Goal: Contribute content: Add original content to the website for others to see

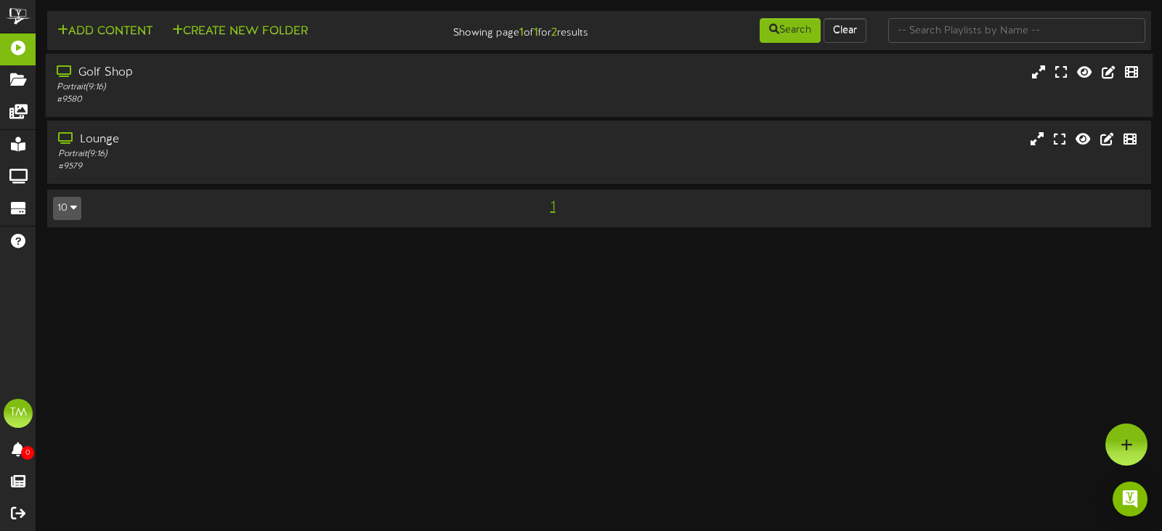
click at [169, 62] on div "Golf Shop Portrait ( 9:16 ) # 9580" at bounding box center [600, 85] width 1108 height 63
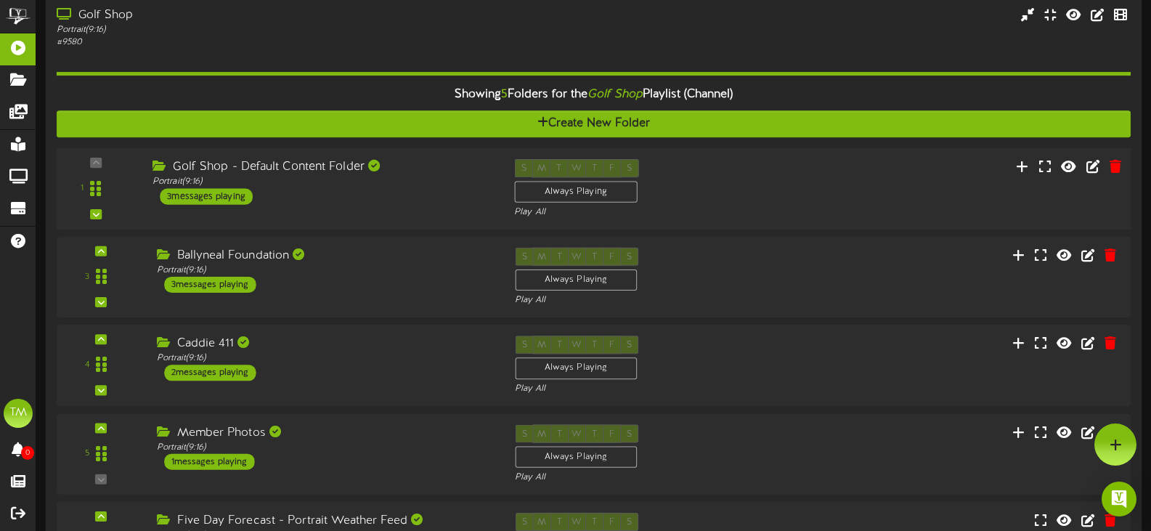
scroll to position [145, 0]
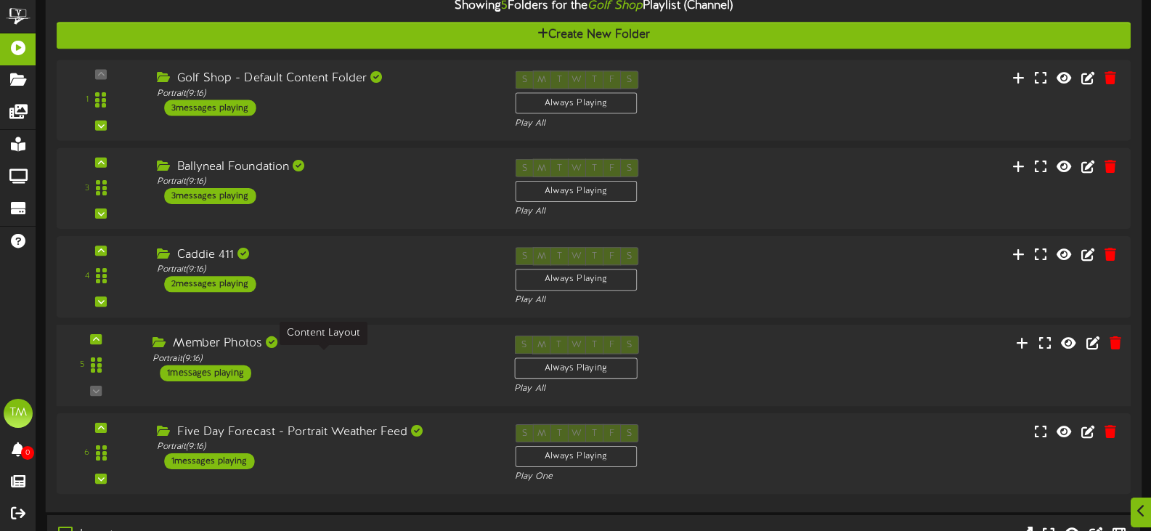
click at [423, 362] on div "Portrait ( 9:16 )" at bounding box center [323, 358] width 340 height 12
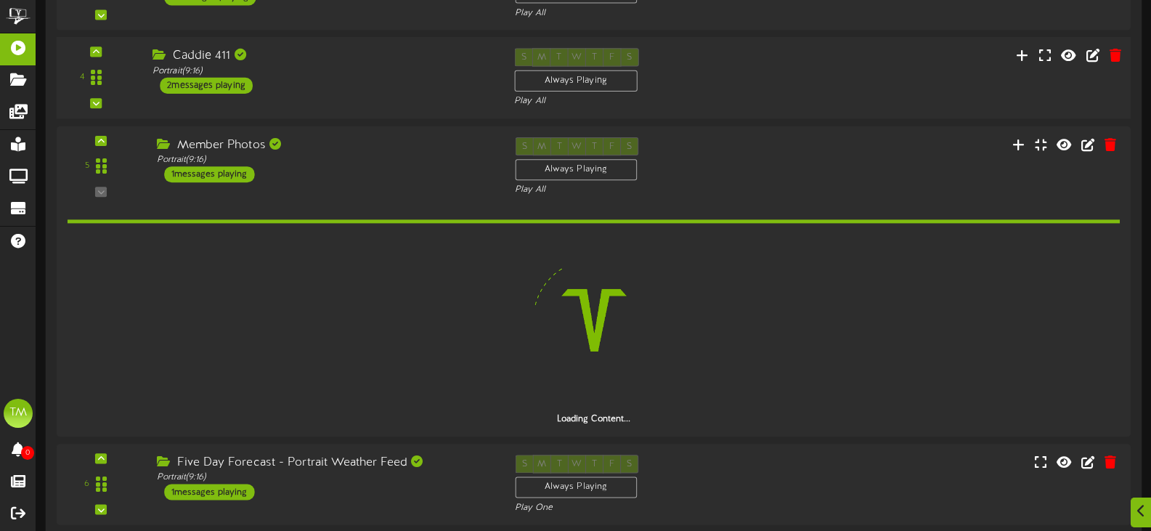
scroll to position [363, 0]
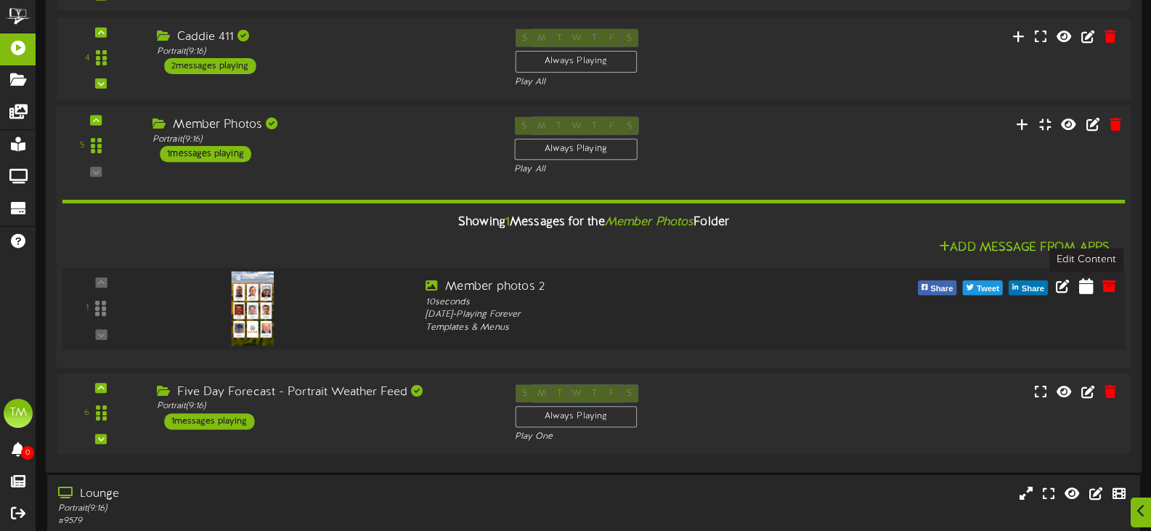
click at [1084, 284] on icon at bounding box center [1086, 285] width 15 height 16
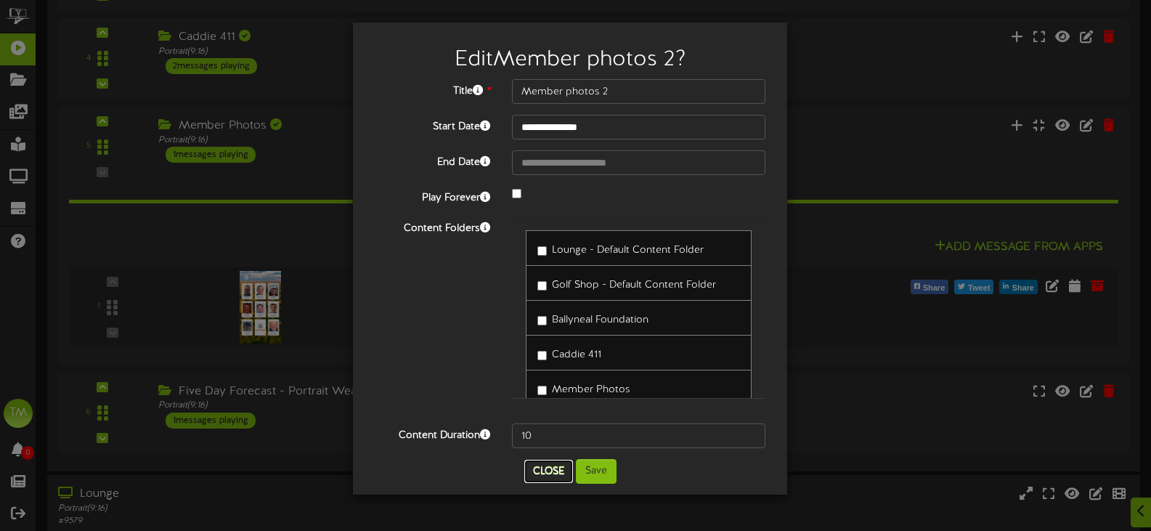
click at [543, 469] on button "Close" at bounding box center [548, 471] width 49 height 23
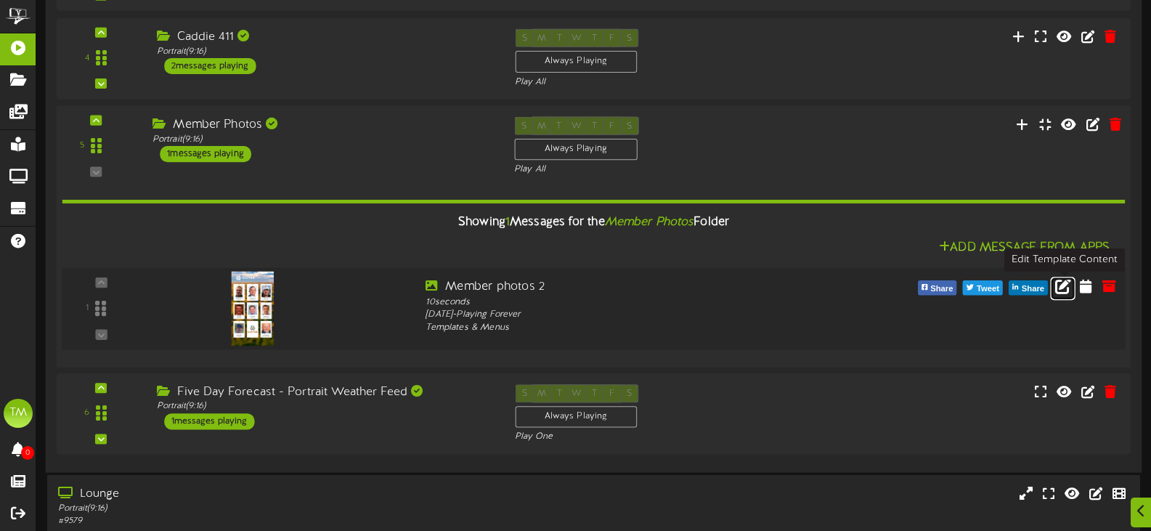
click at [1063, 285] on icon at bounding box center [1063, 285] width 16 height 16
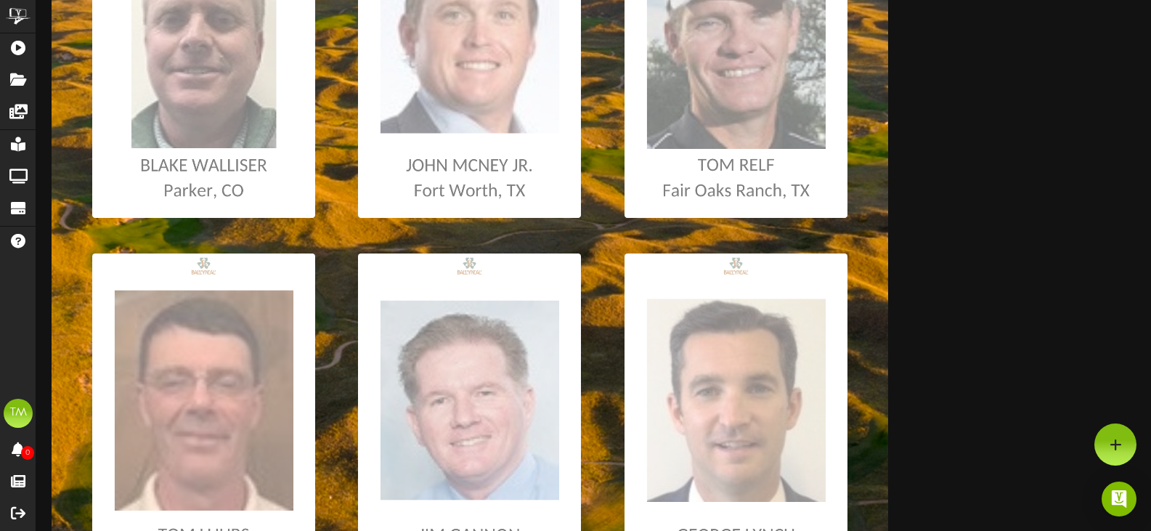
scroll to position [363, 0]
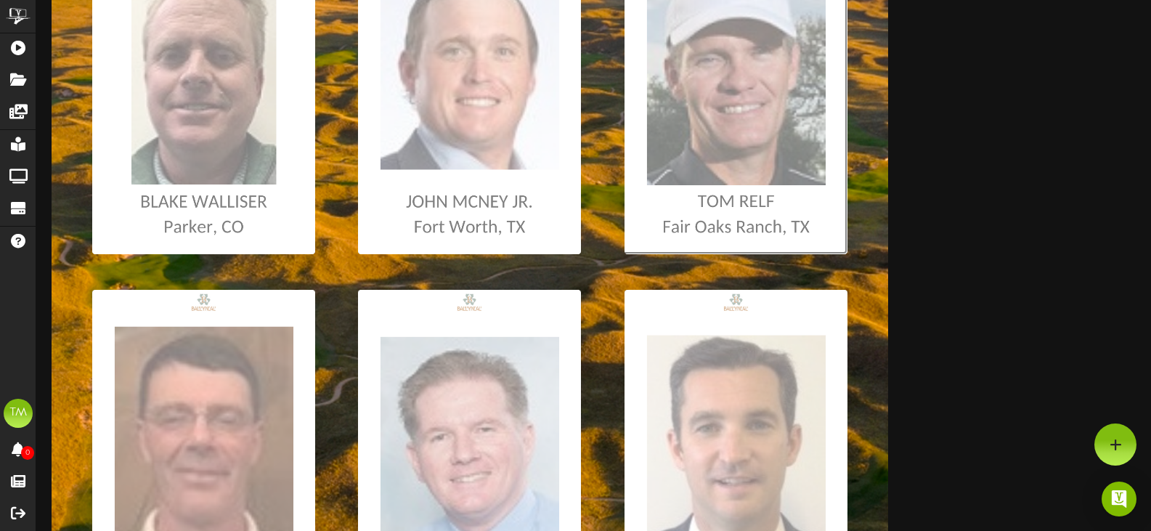
click at [739, 161] on input "file" at bounding box center [7, 87] width 1679 height 334
type input "**********"
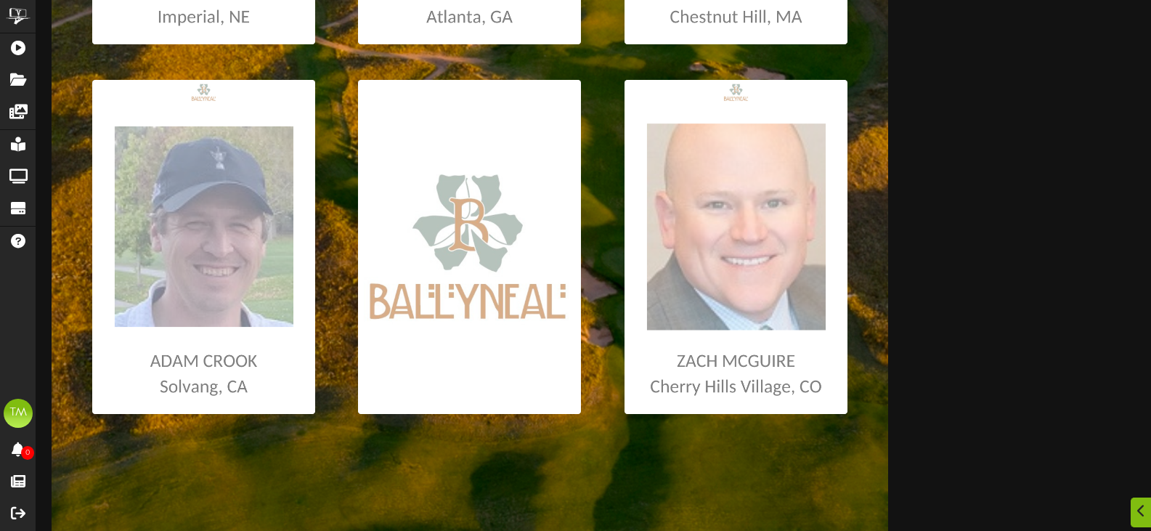
scroll to position [944, 0]
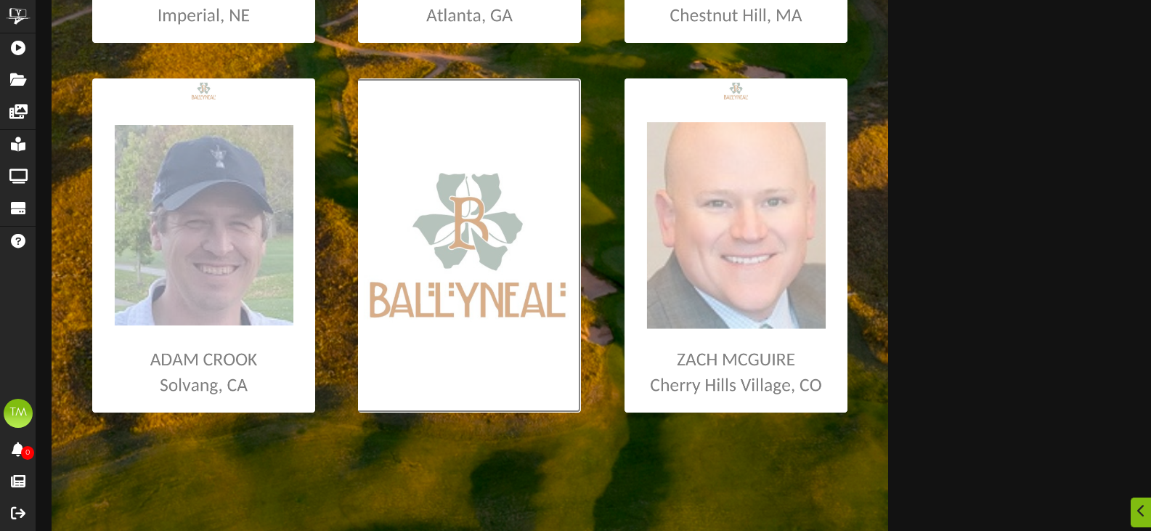
type input "**********"
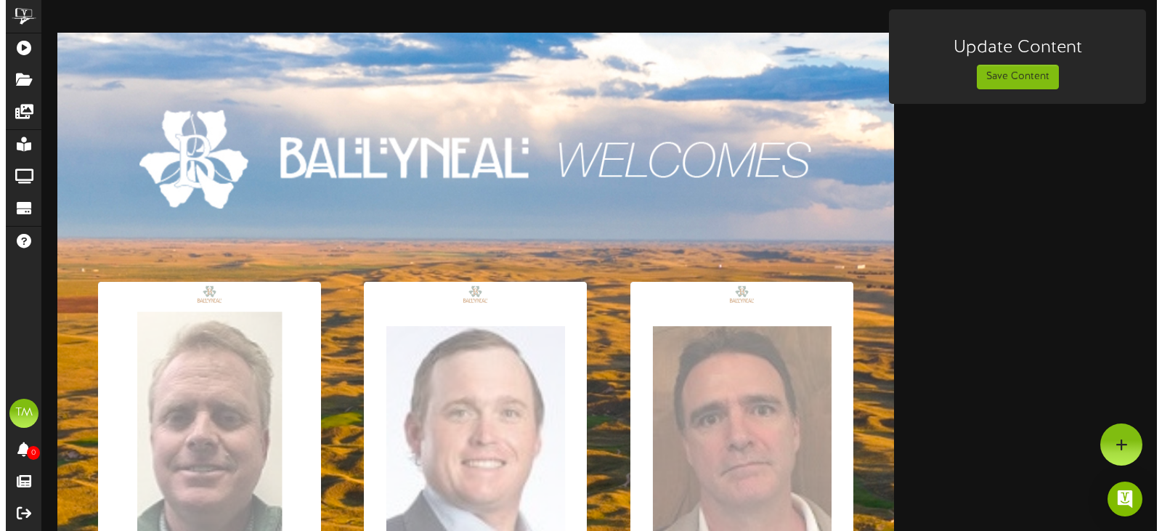
scroll to position [0, 0]
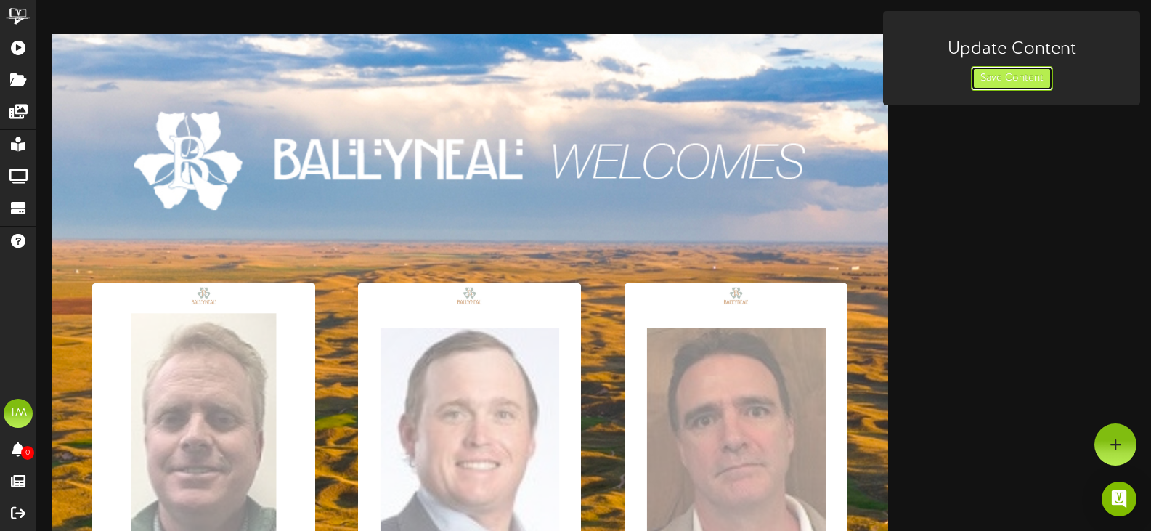
click at [992, 73] on button "Save Content" at bounding box center [1012, 78] width 82 height 25
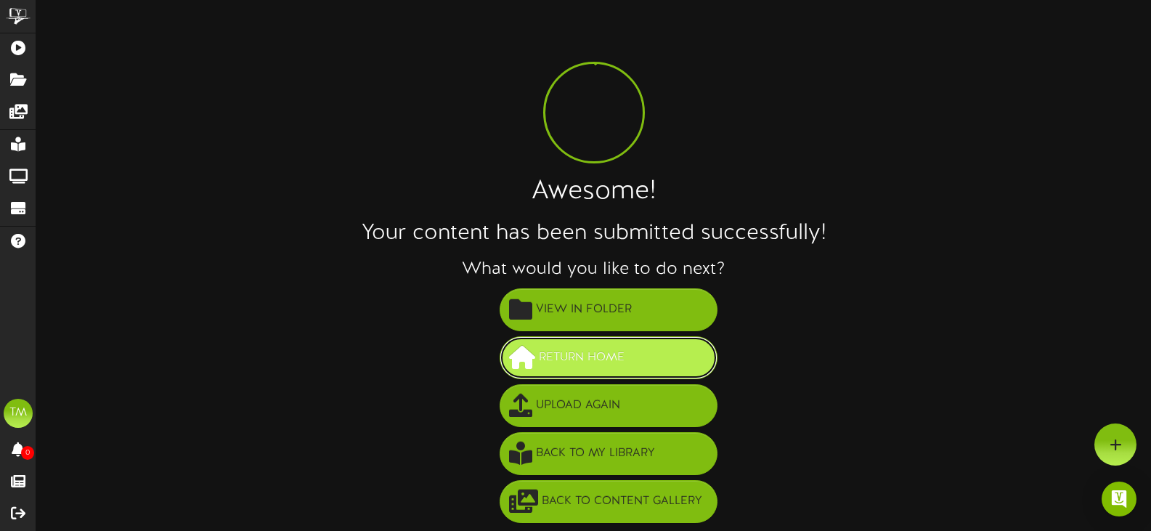
click at [552, 354] on span "Return Home" at bounding box center [581, 358] width 93 height 24
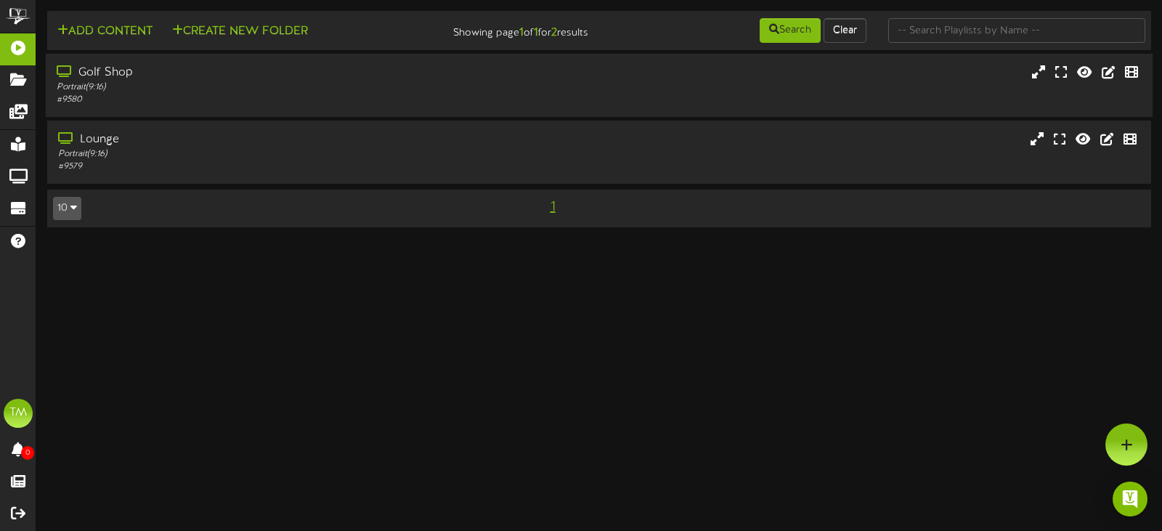
click at [227, 93] on div "Portrait ( 9:16 )" at bounding box center [276, 87] width 439 height 12
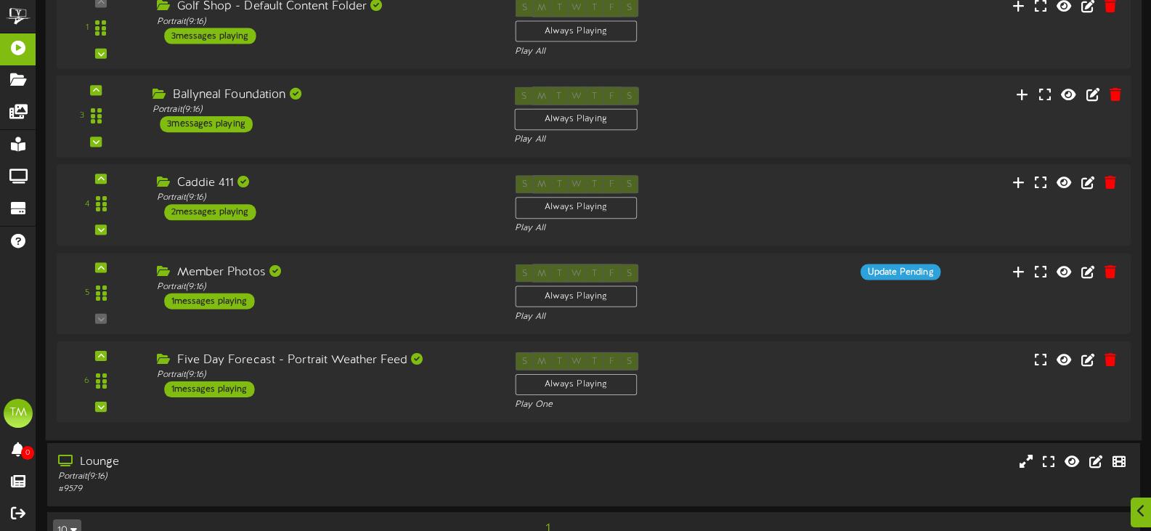
scroll to position [218, 0]
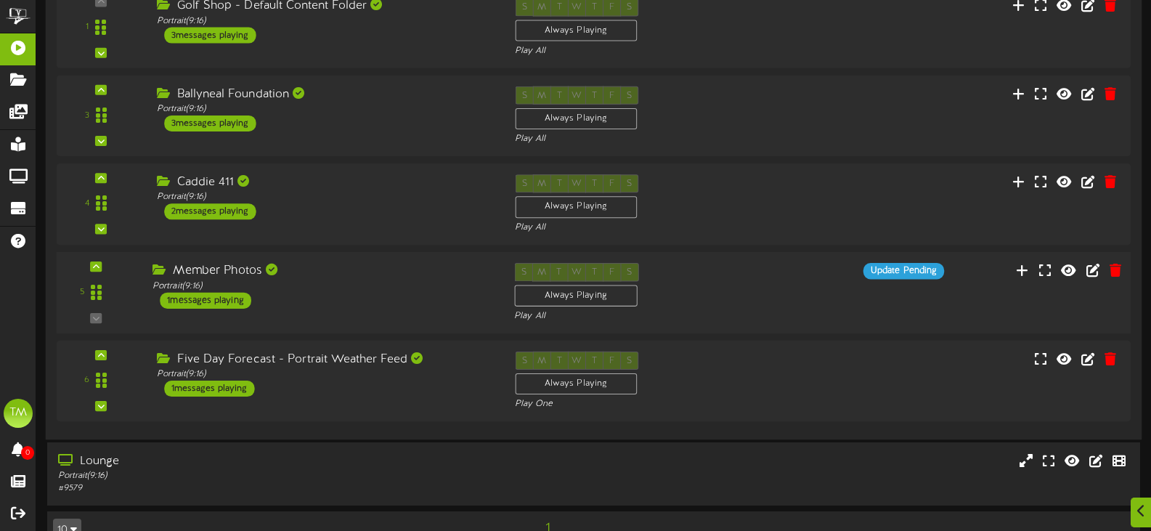
click at [336, 293] on div "Member Photos Portrait ( 9:16 ) 1 messages playing" at bounding box center [323, 286] width 362 height 46
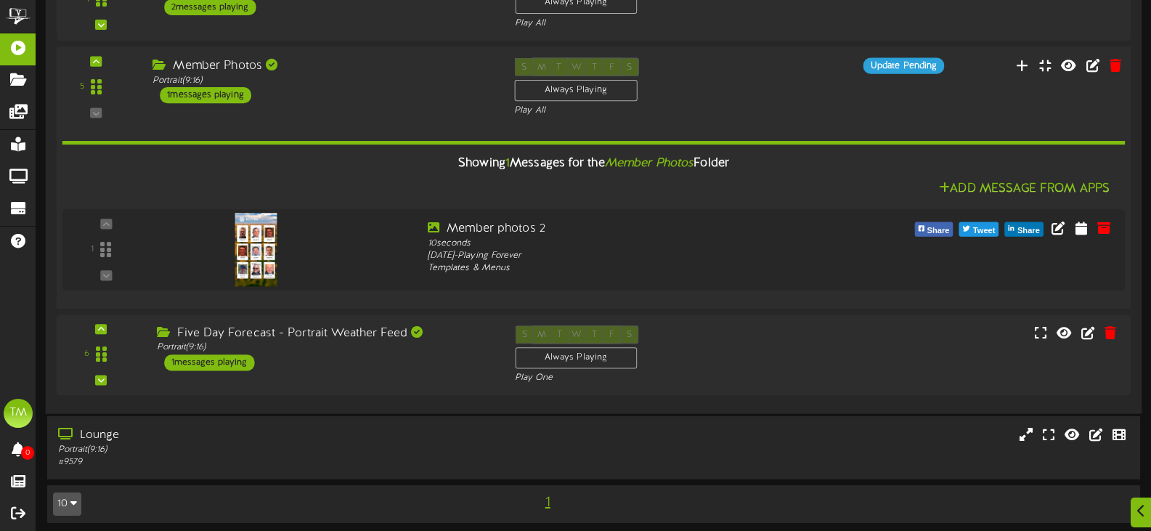
scroll to position [429, 0]
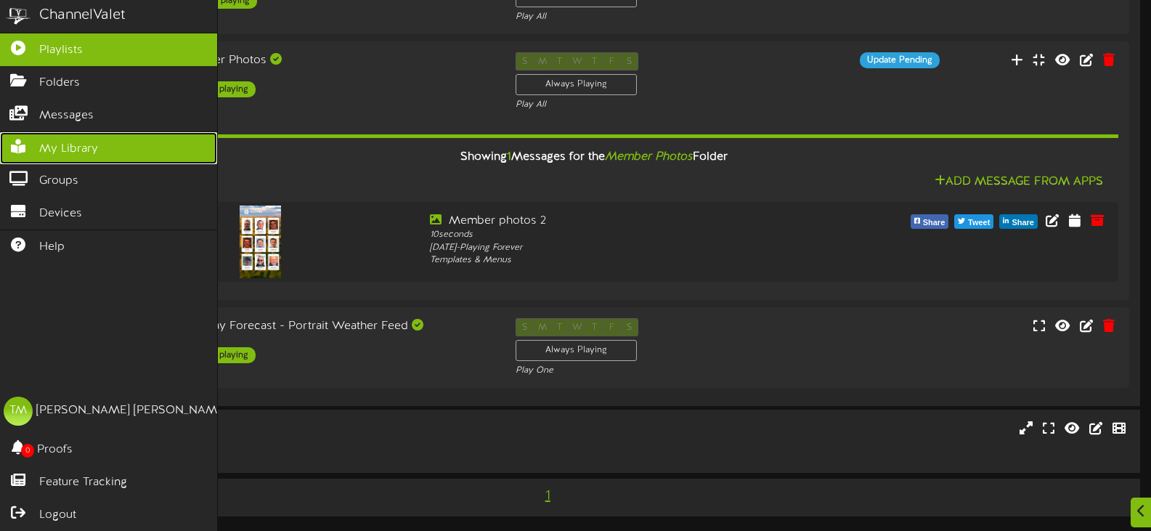
click at [80, 141] on span "My Library" at bounding box center [68, 149] width 59 height 17
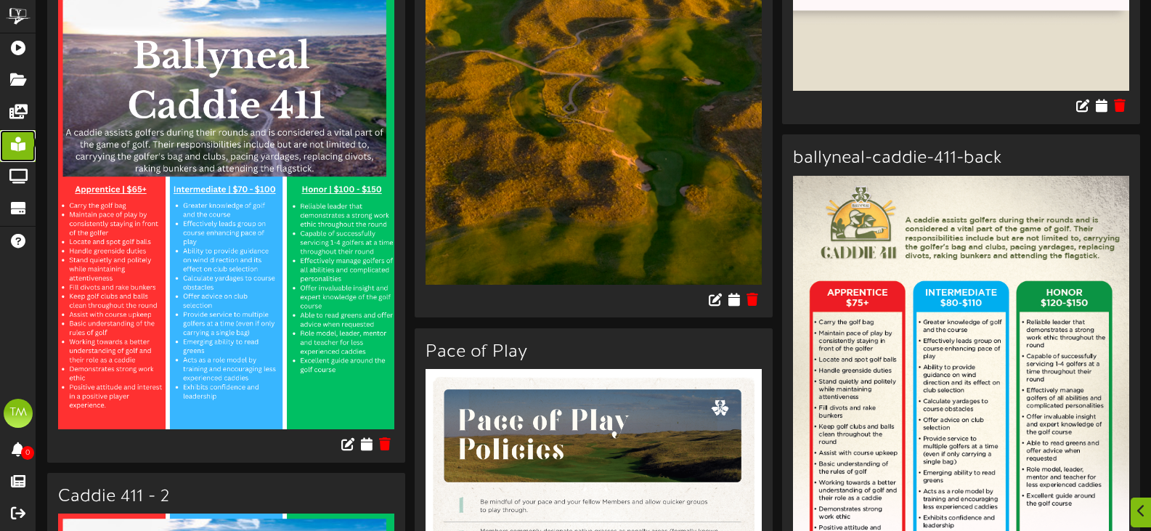
scroll to position [5012, 0]
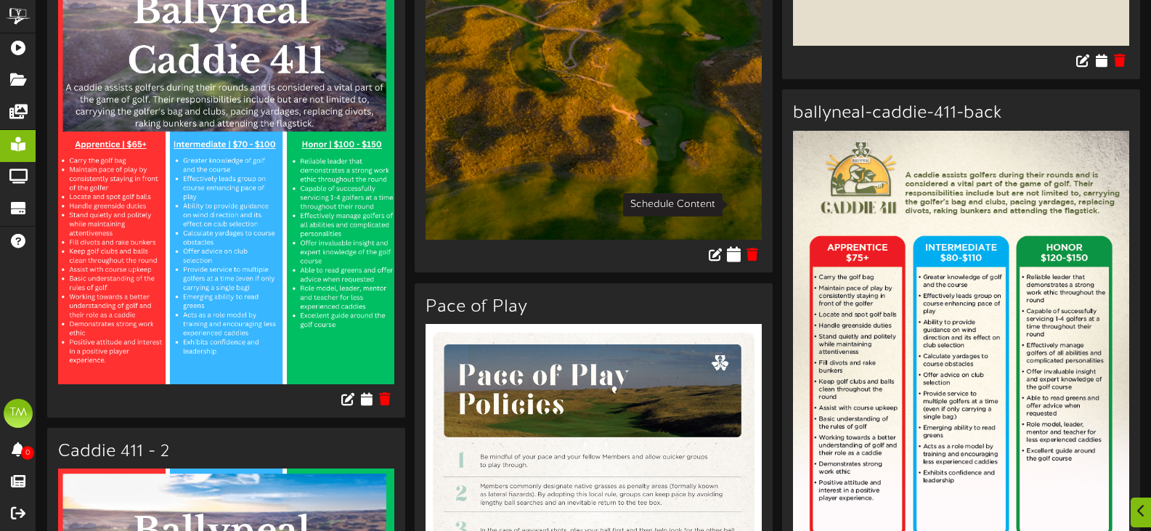
click at [737, 246] on icon at bounding box center [735, 254] width 14 height 16
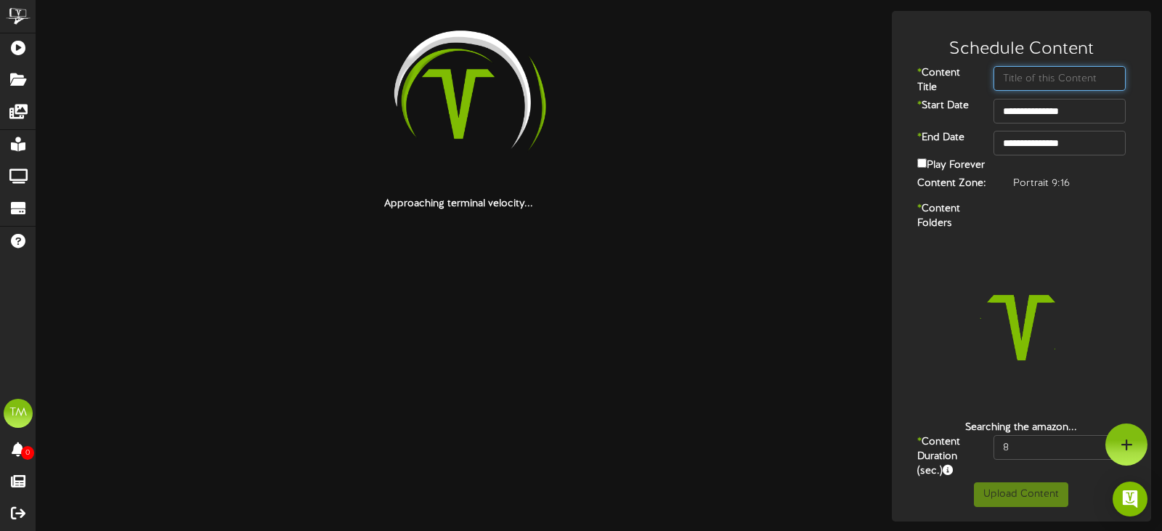
click at [1006, 78] on input "text" at bounding box center [1060, 78] width 132 height 25
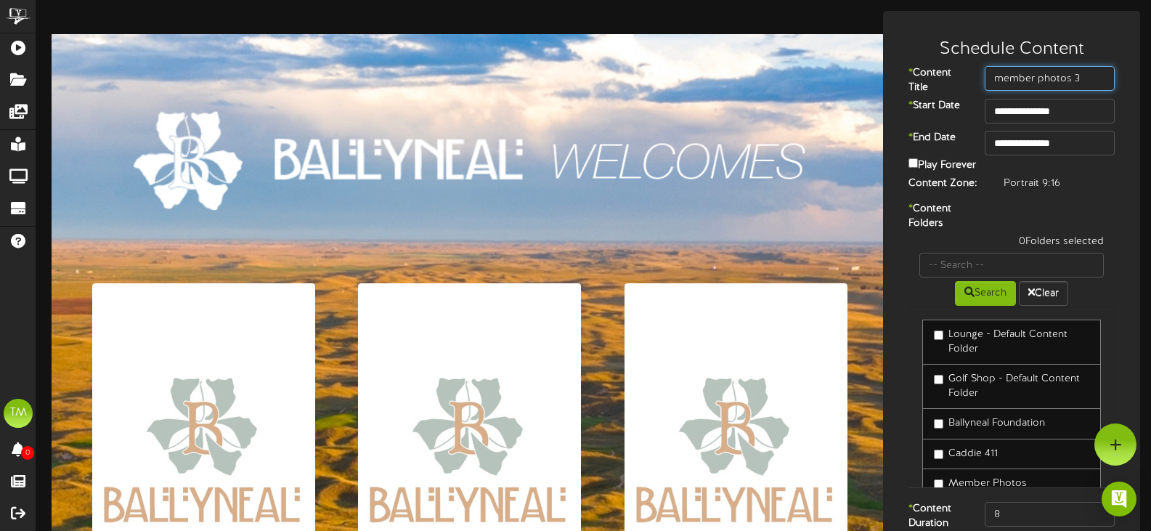
type input "member photos 3"
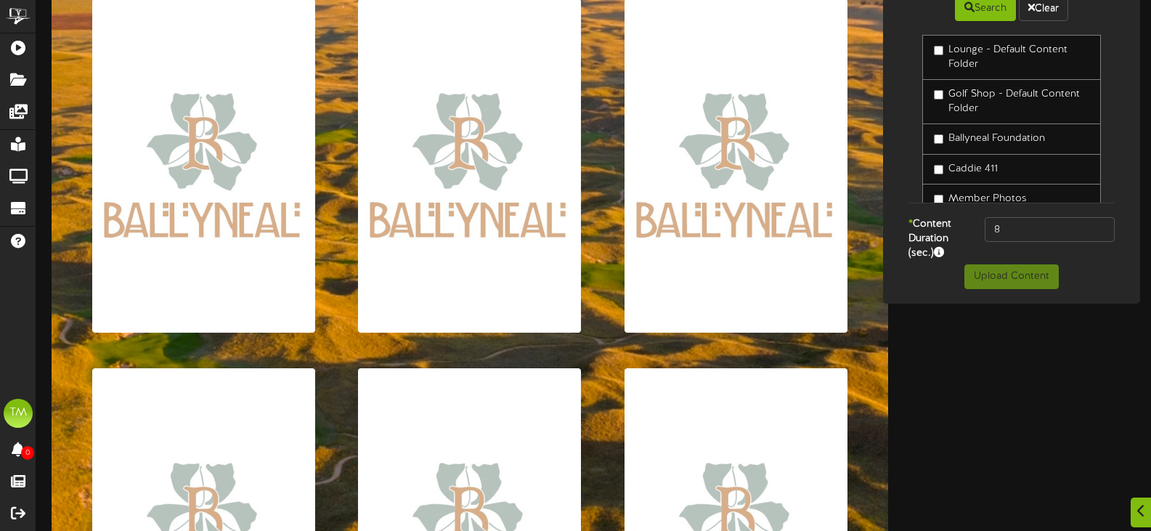
scroll to position [291, 0]
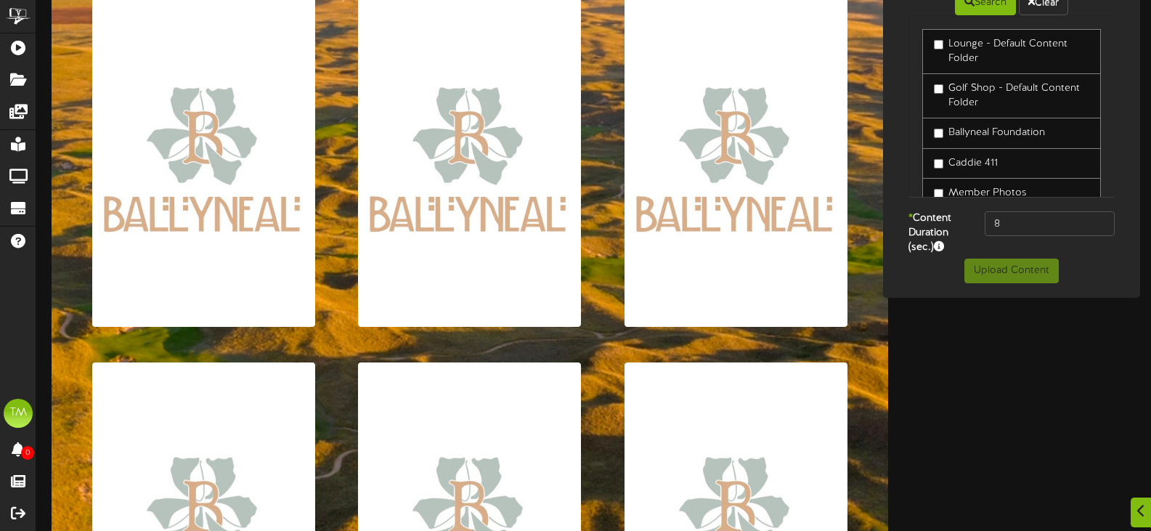
click at [944, 200] on label "Member Photos" at bounding box center [980, 193] width 93 height 15
click at [1021, 229] on input "8" at bounding box center [1050, 223] width 130 height 25
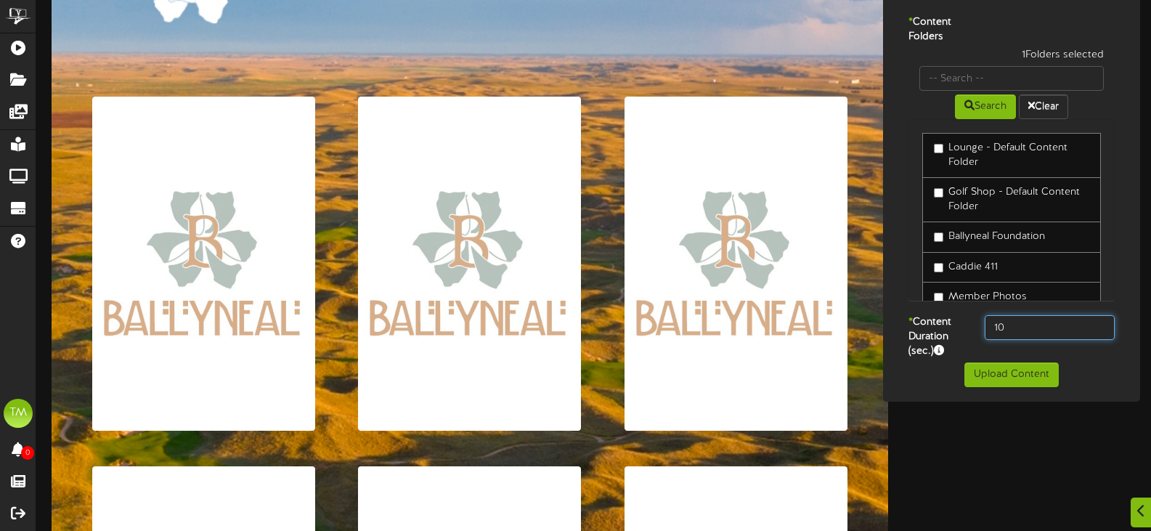
scroll to position [218, 0]
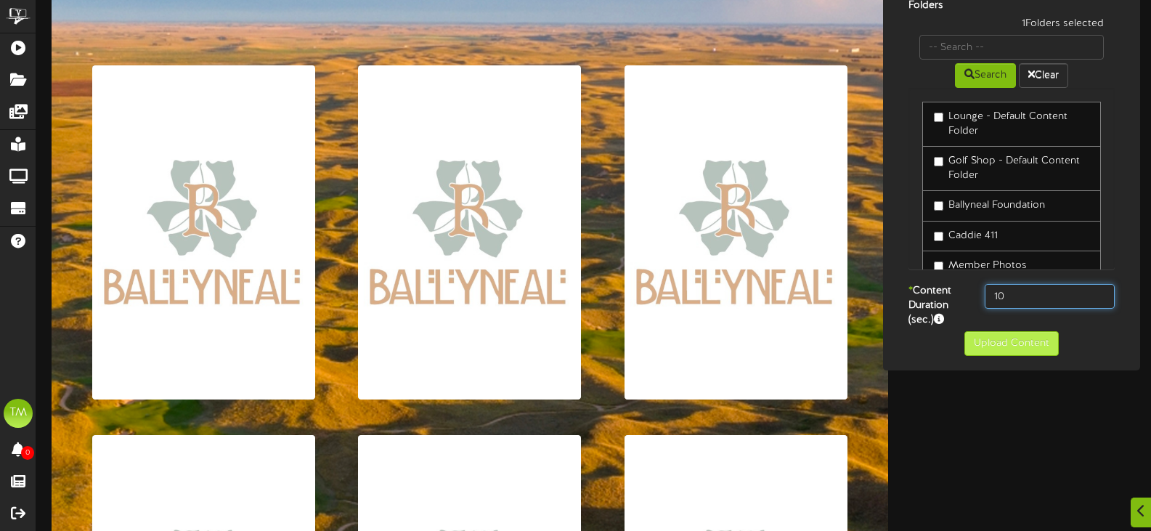
type input "10"
click at [997, 351] on button "Upload Content" at bounding box center [1012, 343] width 94 height 25
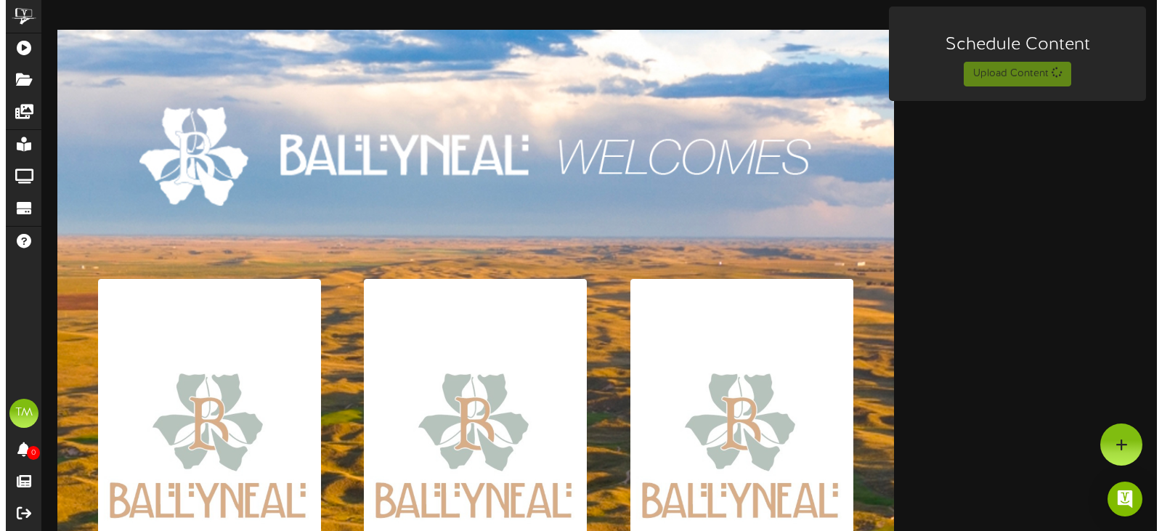
scroll to position [0, 0]
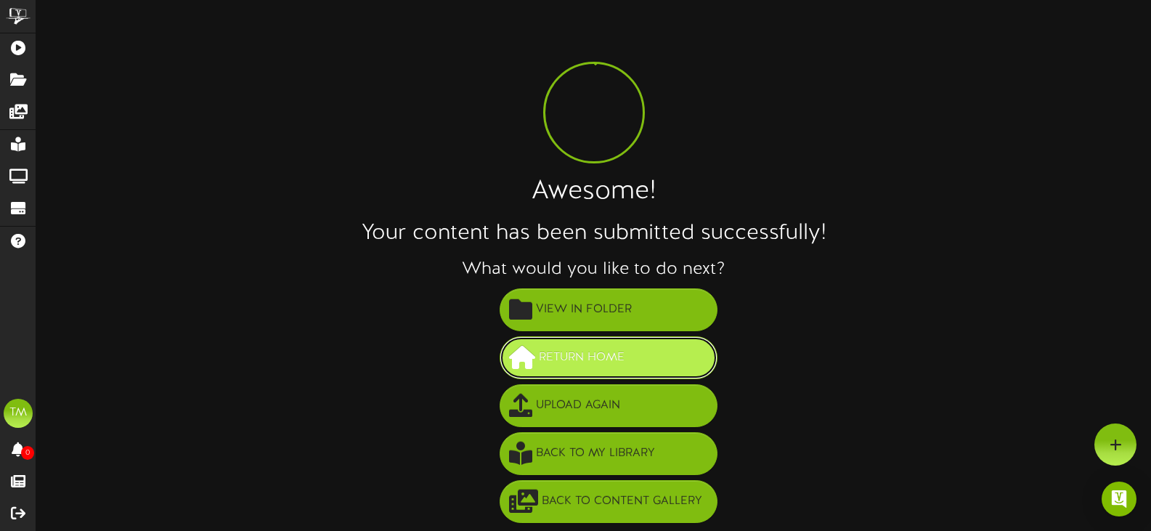
click at [600, 349] on span "Return Home" at bounding box center [581, 358] width 93 height 24
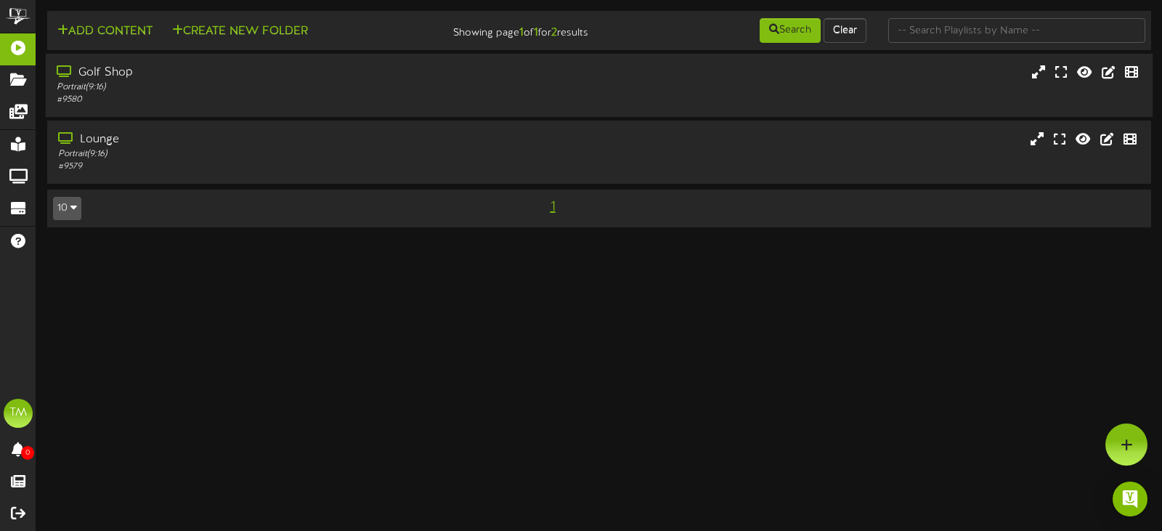
click at [241, 84] on div "Portrait ( 9:16 )" at bounding box center [276, 87] width 439 height 12
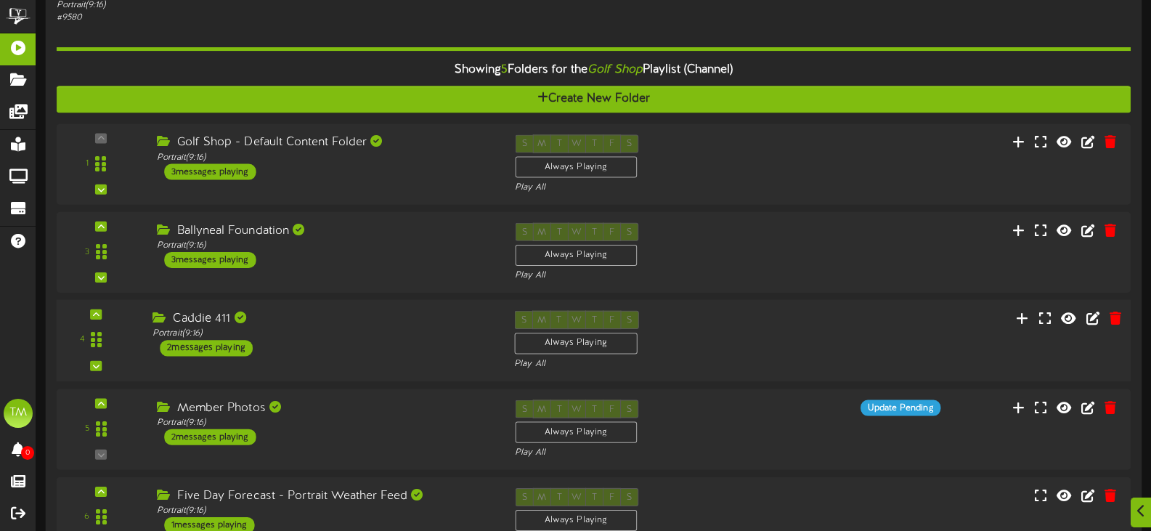
scroll to position [218, 0]
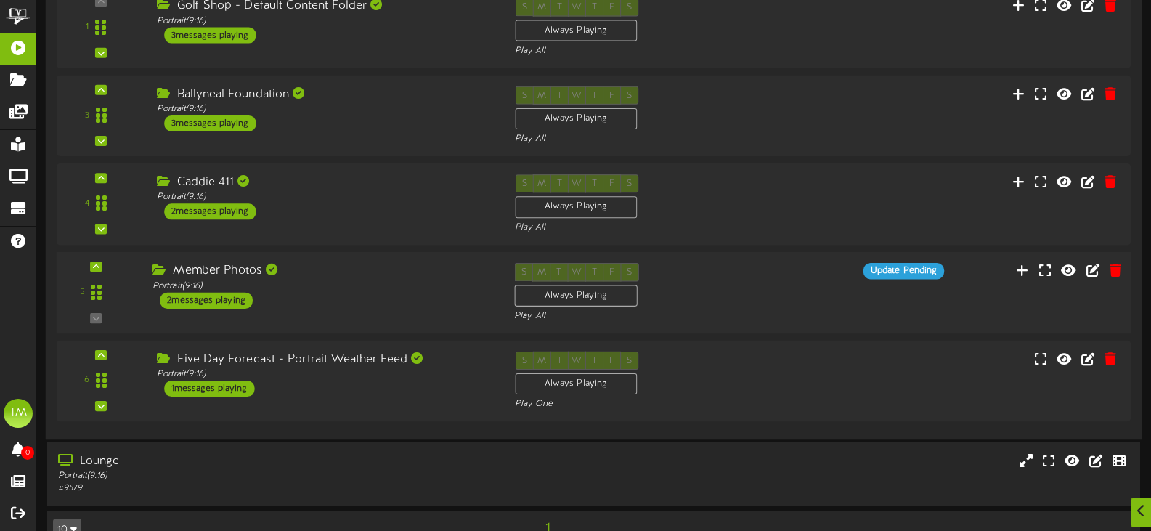
click at [343, 294] on div "Member Photos Portrait ( 9:16 ) 2 messages playing" at bounding box center [323, 286] width 362 height 46
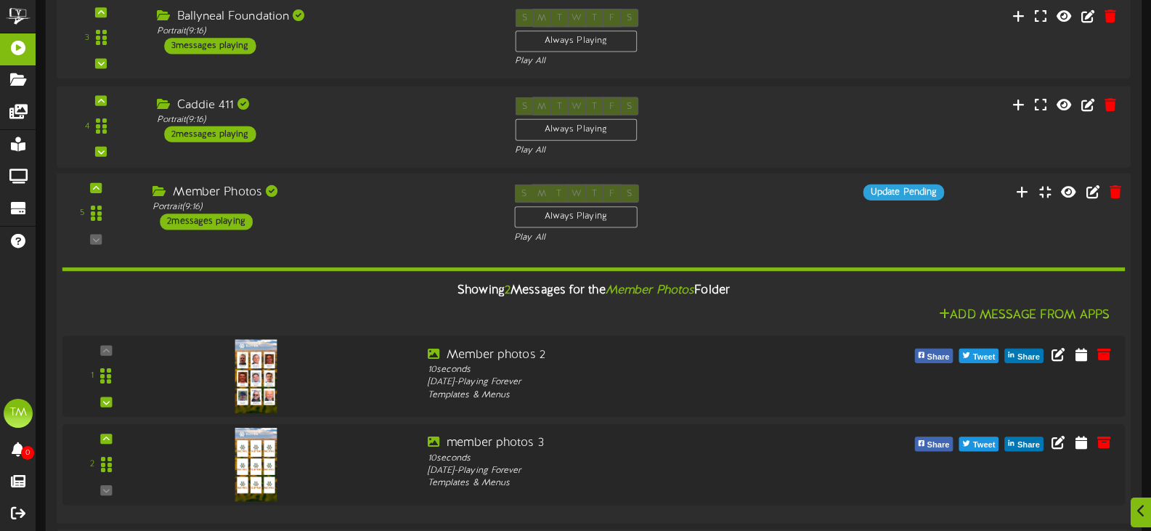
scroll to position [436, 0]
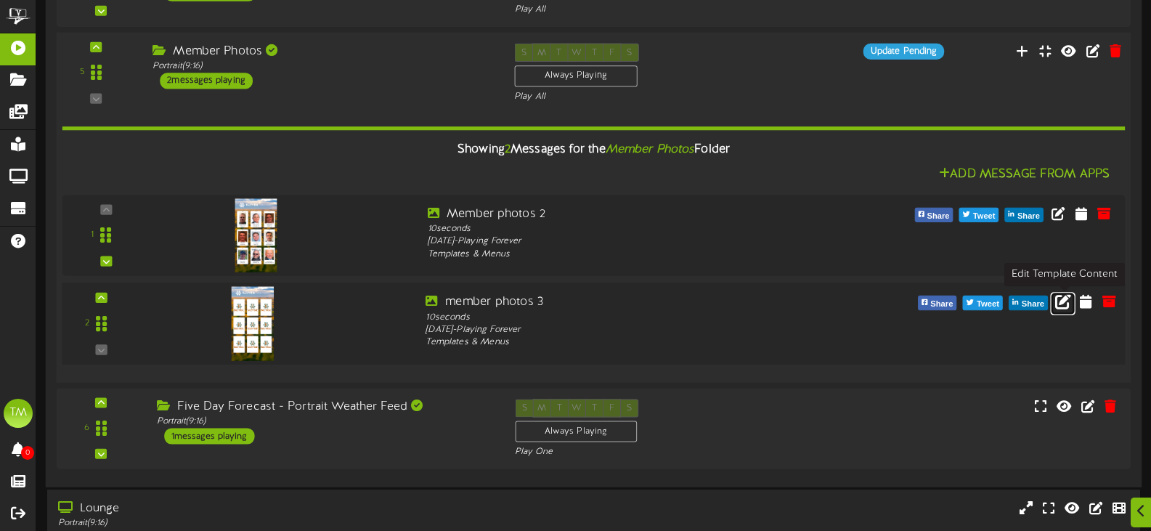
click at [1063, 305] on icon at bounding box center [1063, 301] width 16 height 16
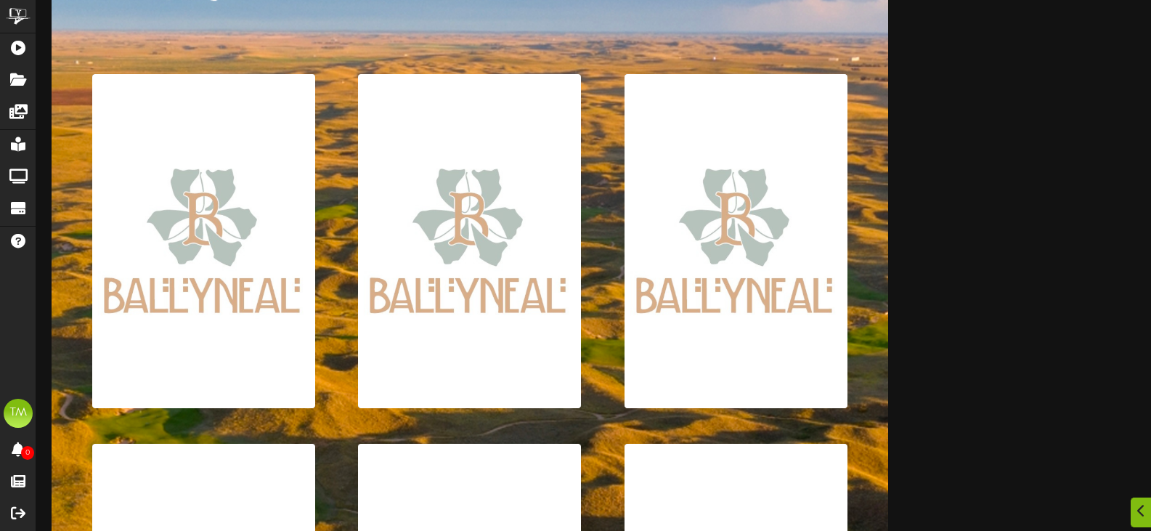
scroll to position [218, 0]
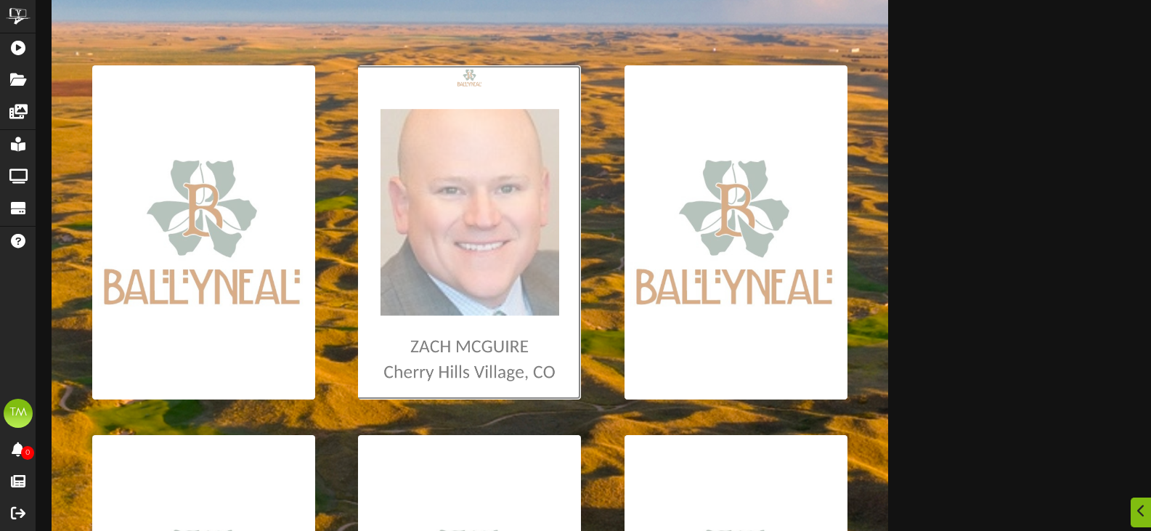
type input "**********"
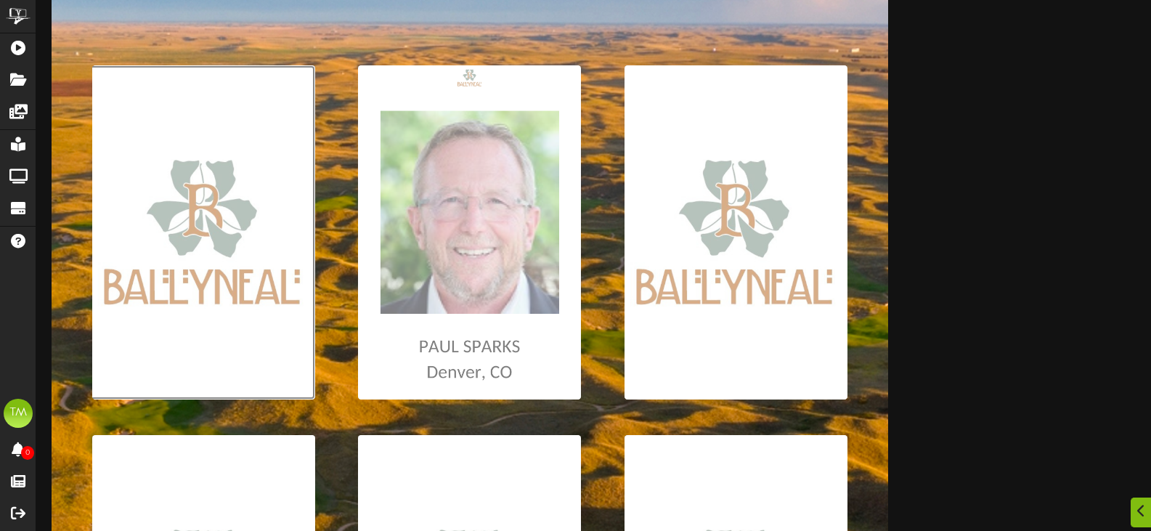
type input "**********"
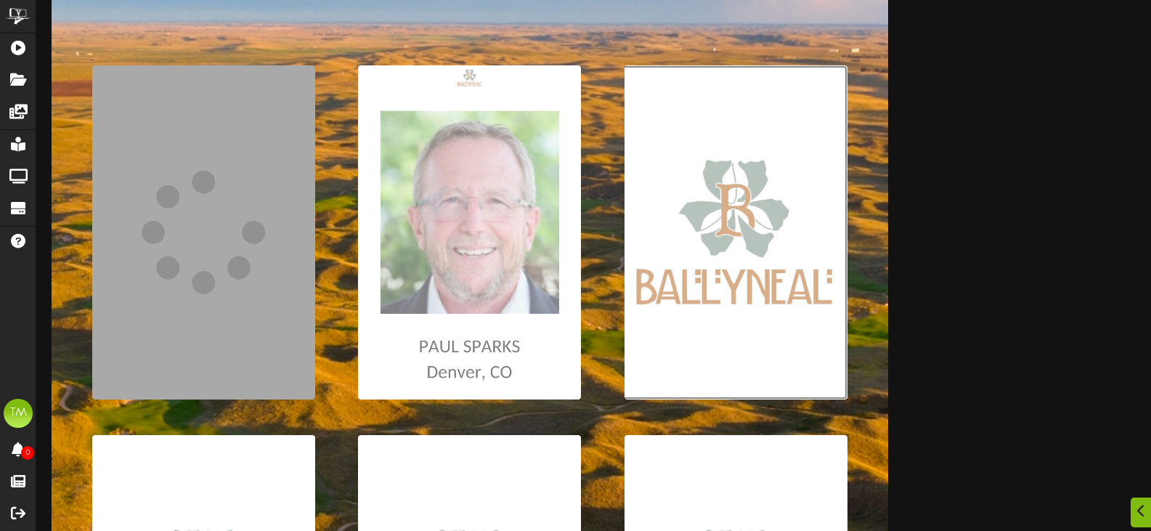
click at [678, 268] on input "file" at bounding box center [7, 232] width 1679 height 334
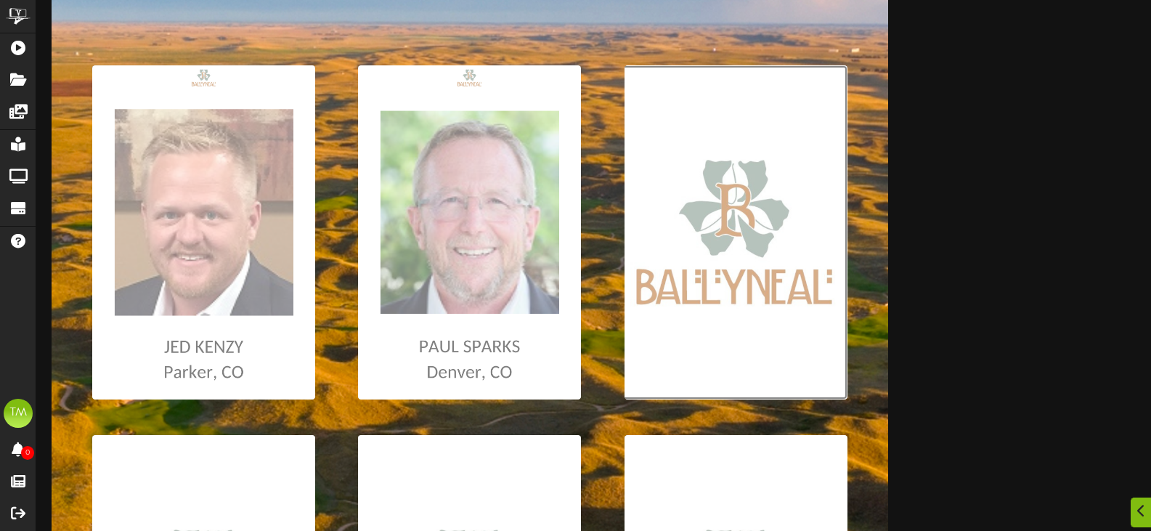
type input "**********"
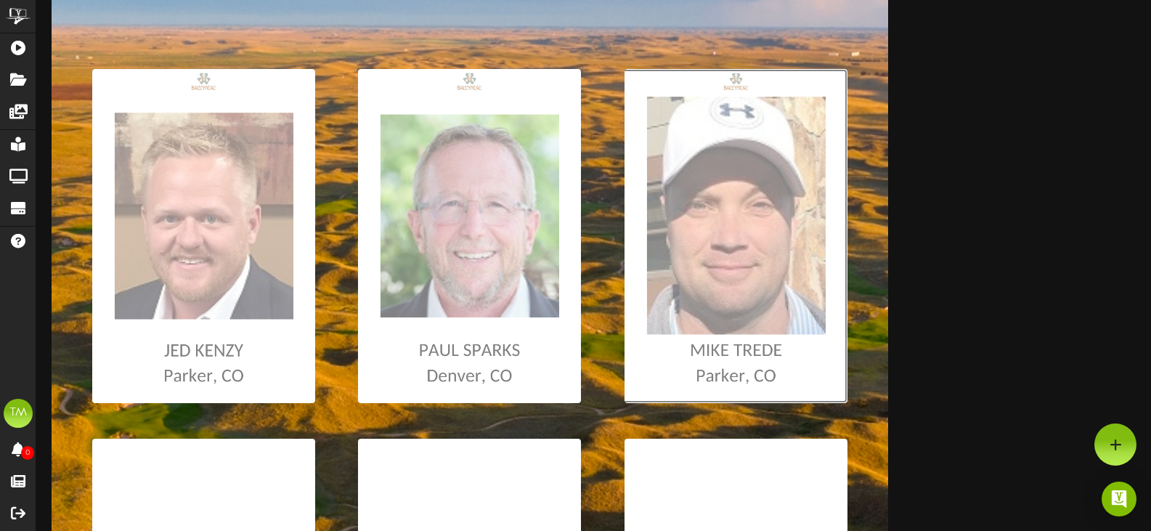
scroll to position [0, 0]
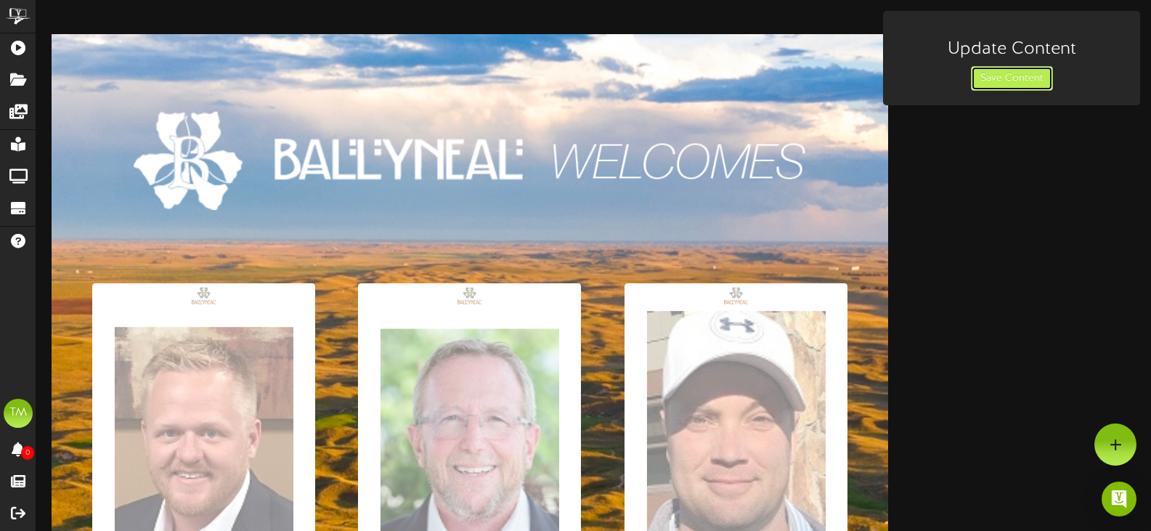
click at [1036, 75] on button "Save Content" at bounding box center [1012, 78] width 82 height 25
